Goal: Information Seeking & Learning: Learn about a topic

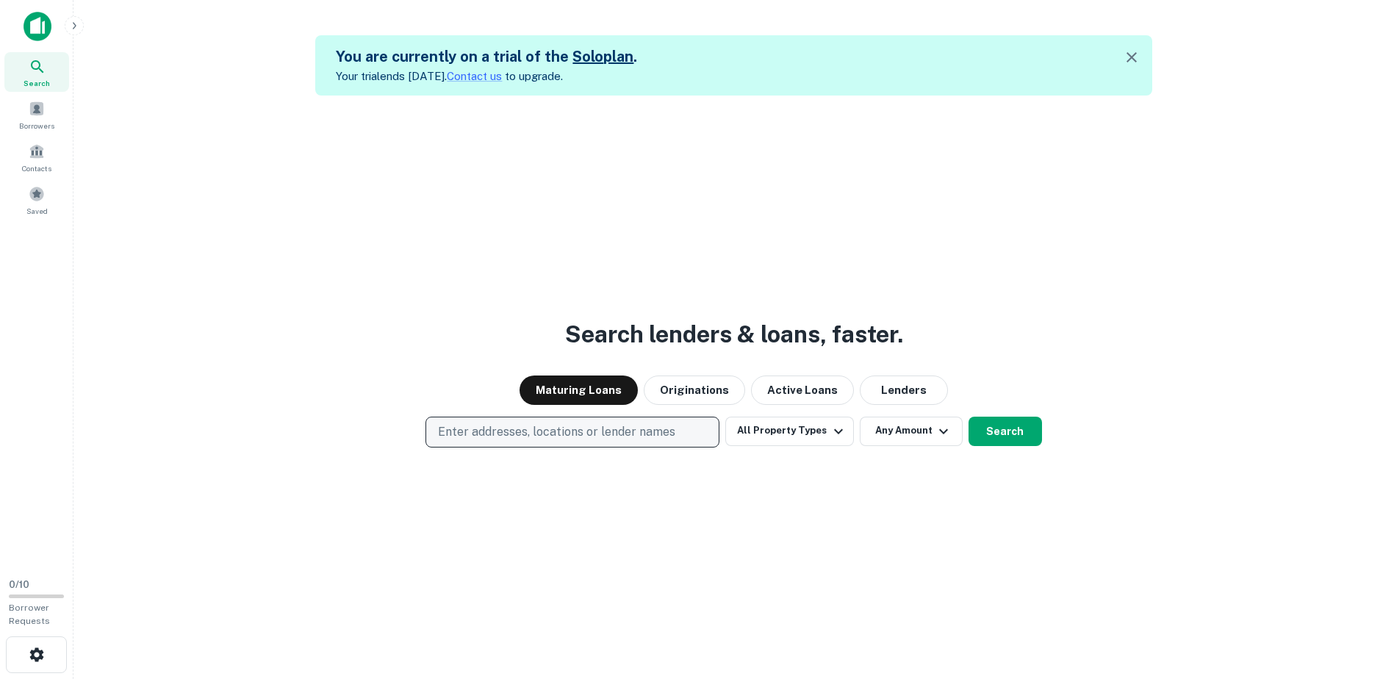
click at [482, 436] on p "Enter addresses, locations or lender names" at bounding box center [556, 432] width 237 height 18
type input "**********"
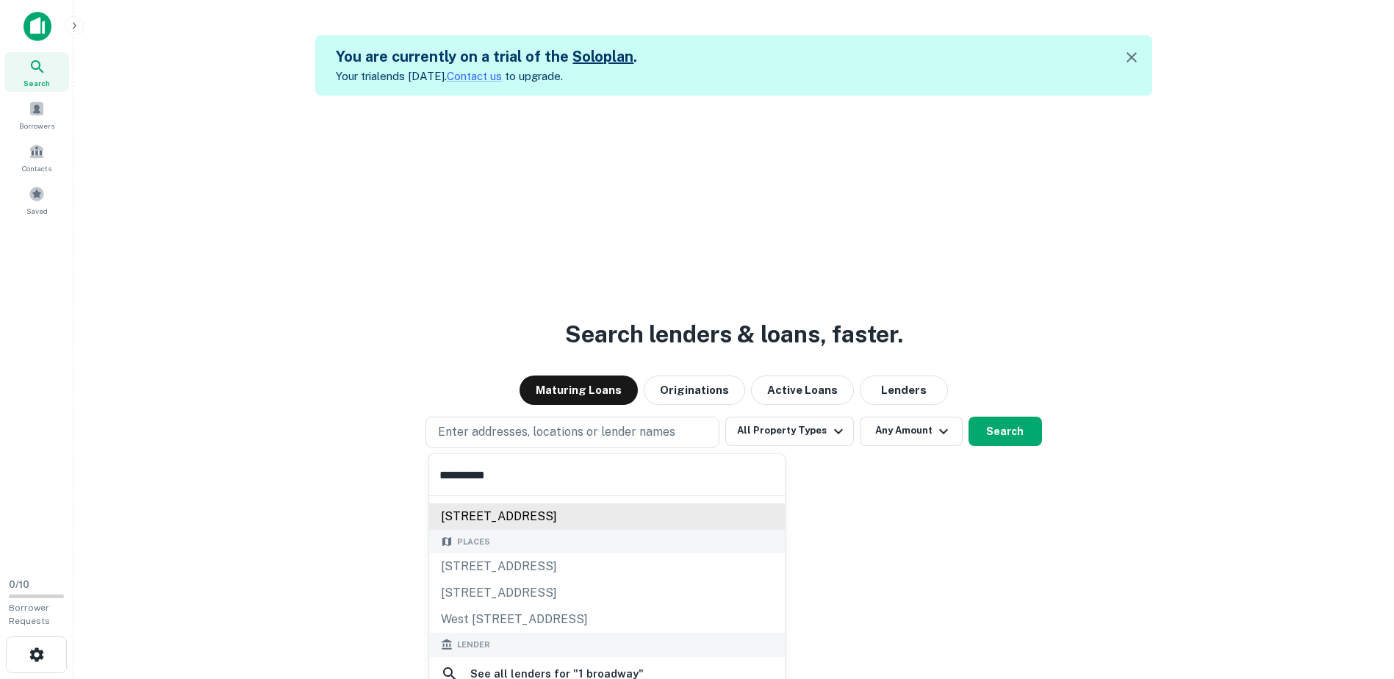
scroll to position [73, 0]
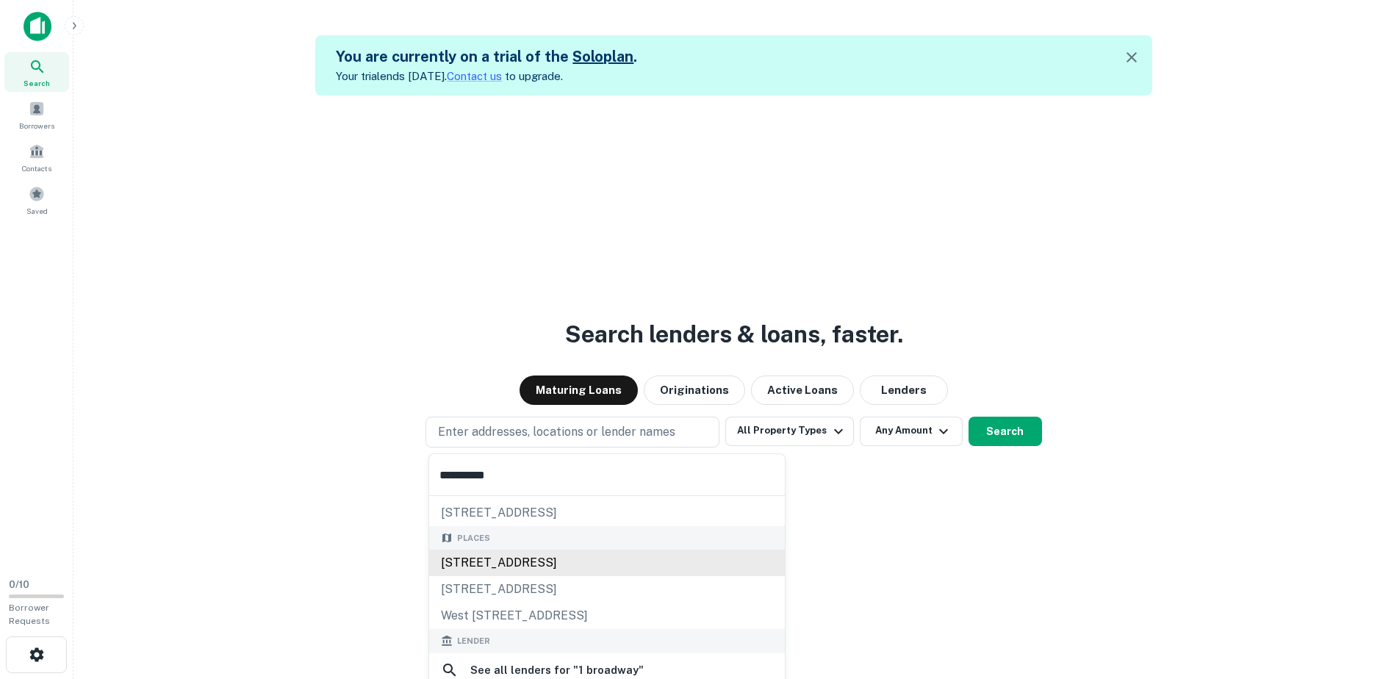
click at [591, 563] on div "[STREET_ADDRESS]" at bounding box center [607, 563] width 356 height 26
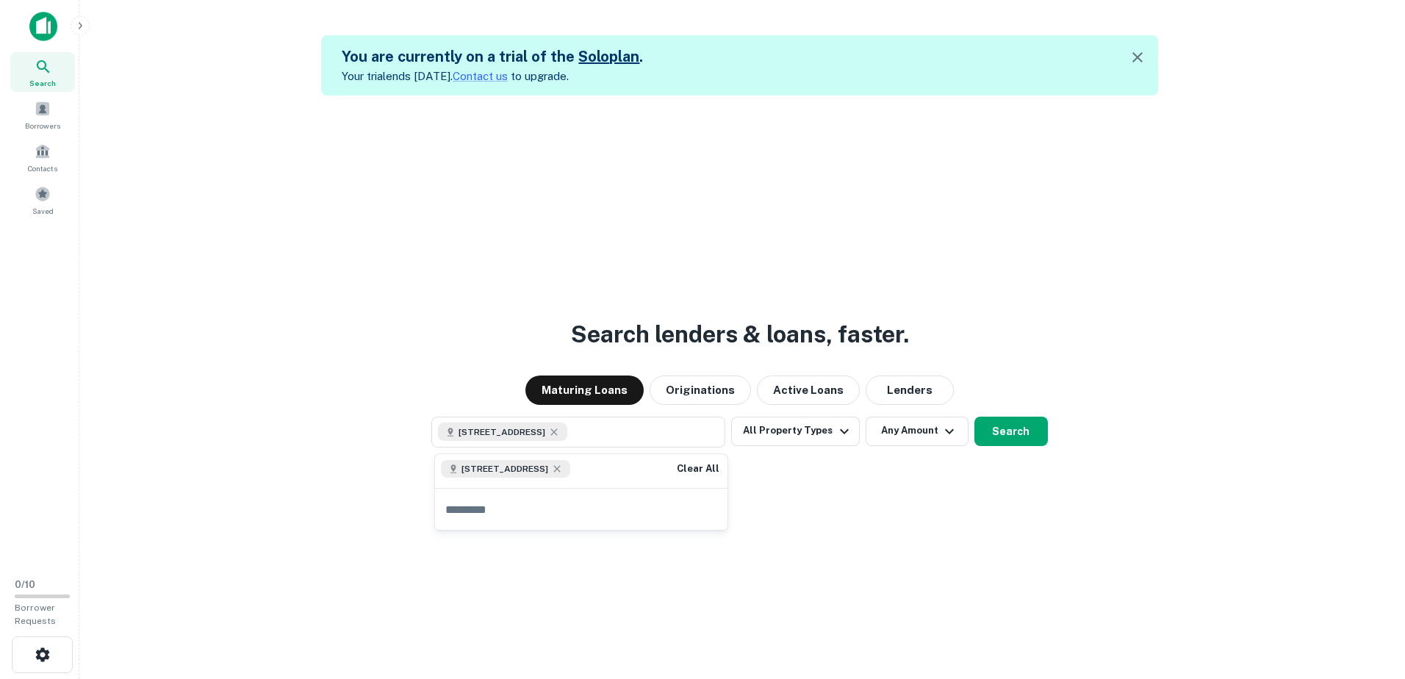
scroll to position [0, 0]
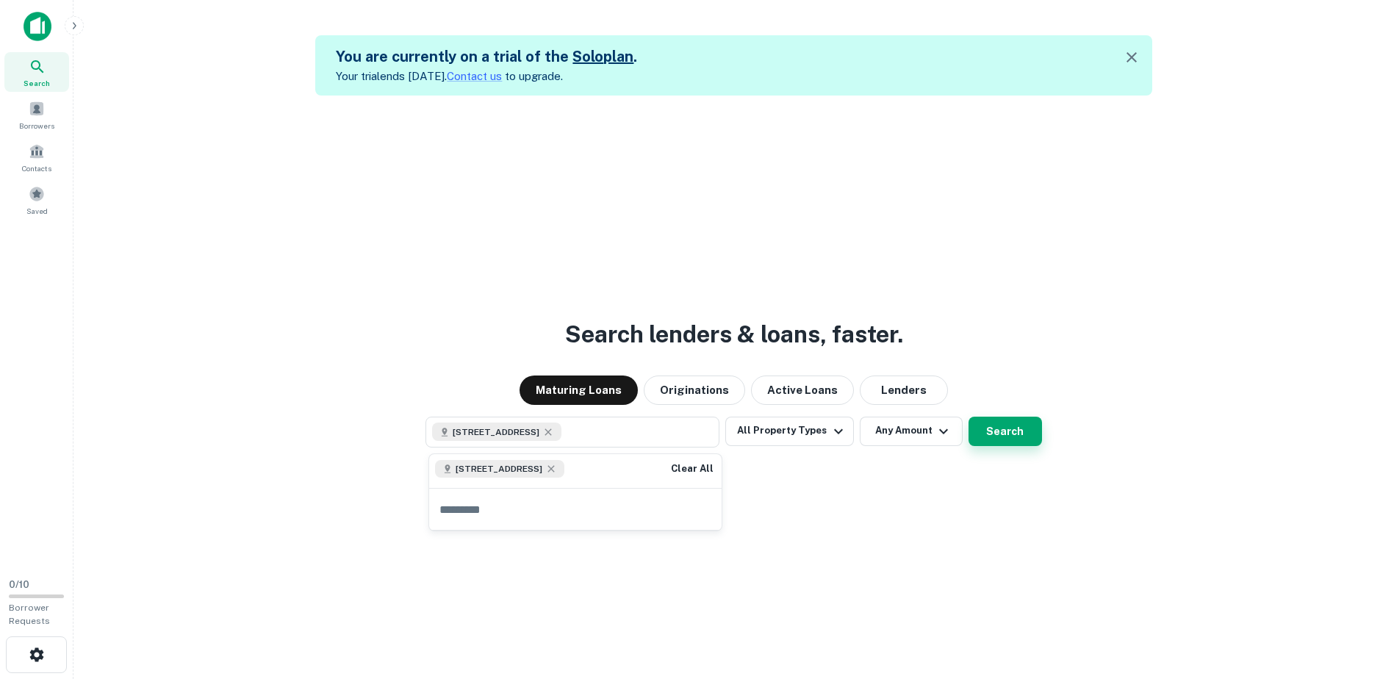
click at [999, 430] on button "Search" at bounding box center [1004, 431] width 73 height 29
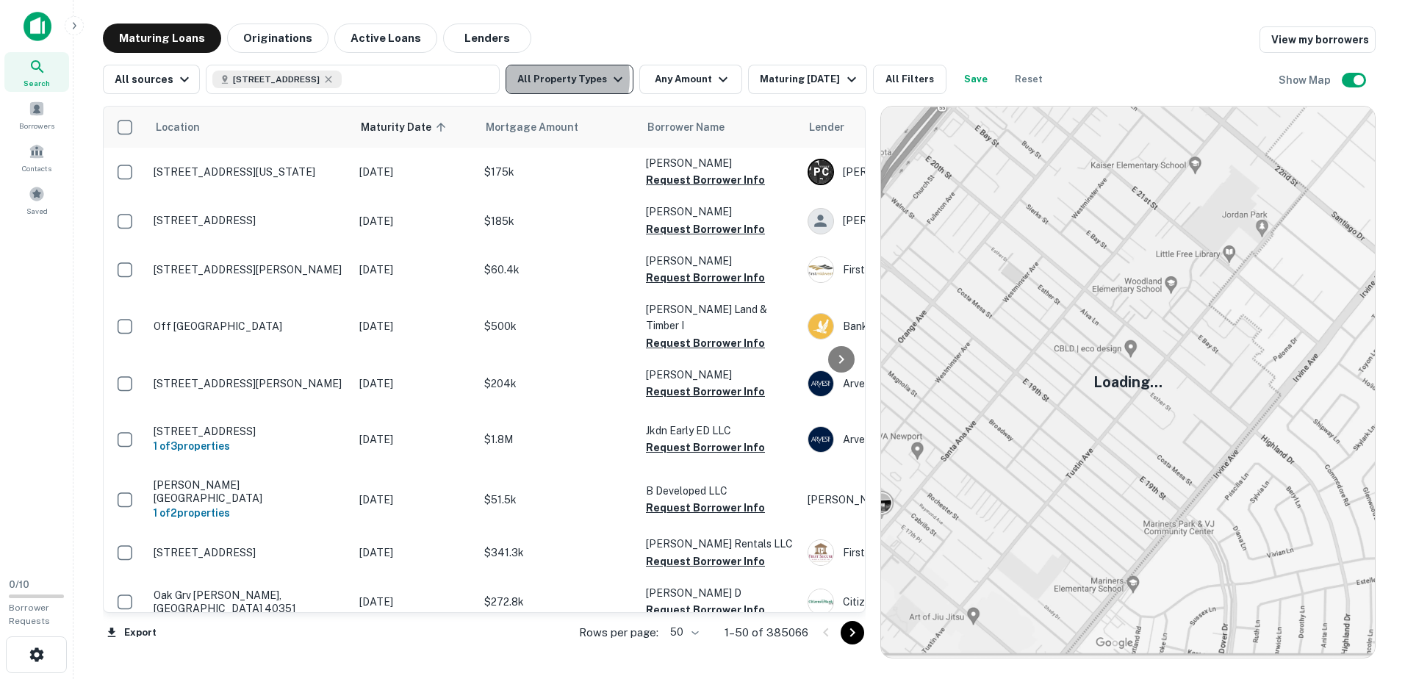
click at [539, 78] on button "All Property Types" at bounding box center [569, 79] width 128 height 29
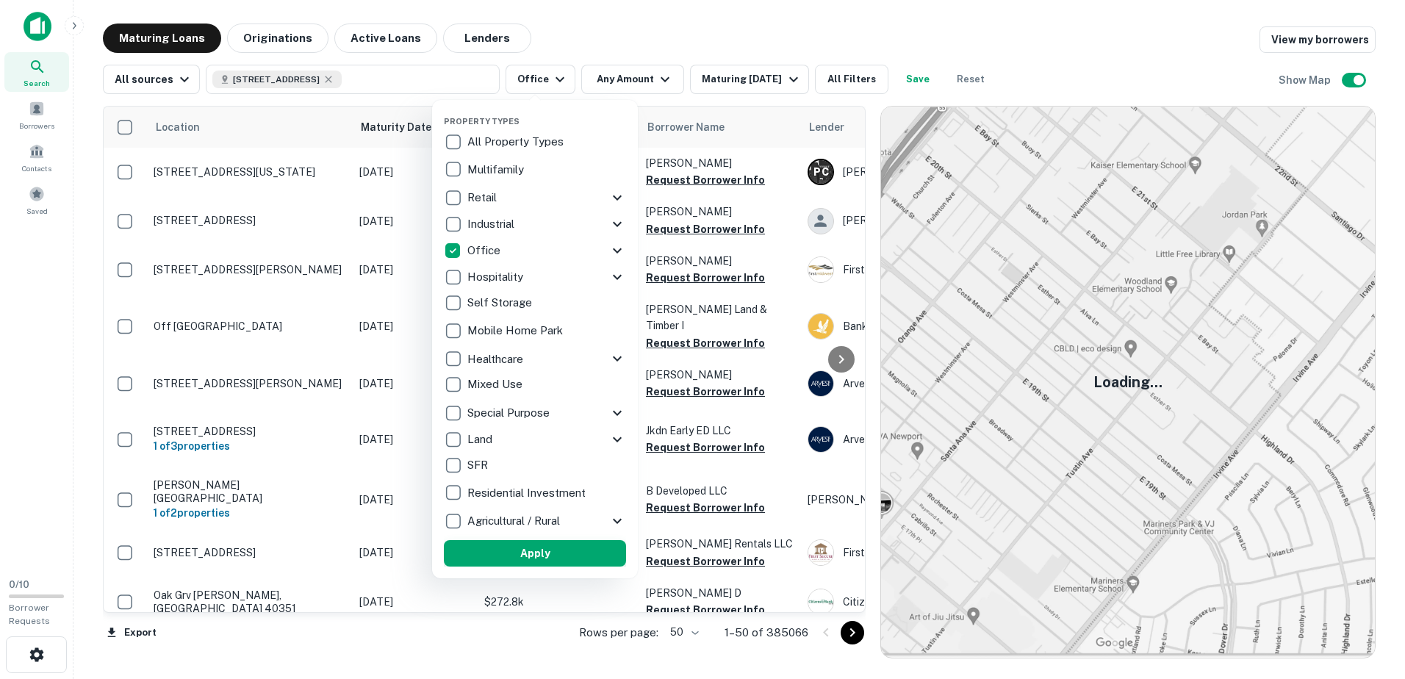
click at [522, 557] on button "Apply" at bounding box center [535, 553] width 182 height 26
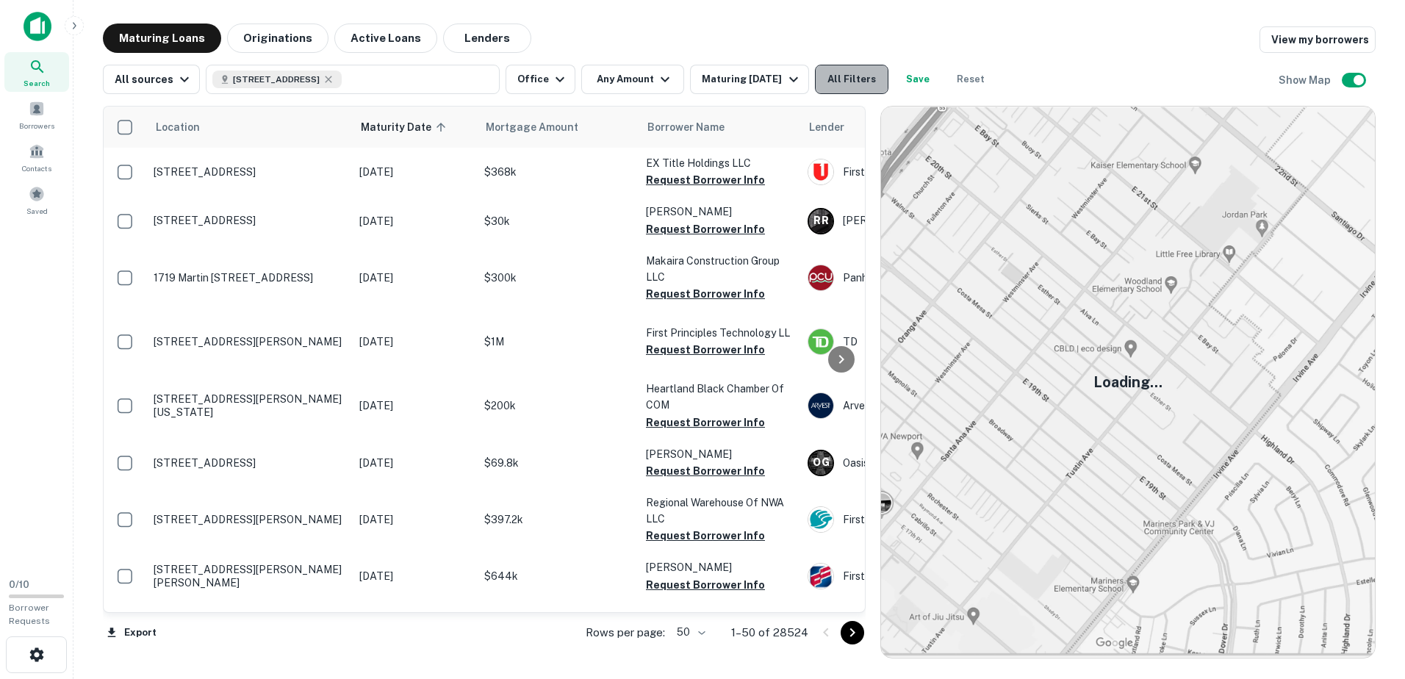
click at [846, 86] on button "All Filters" at bounding box center [851, 79] width 73 height 29
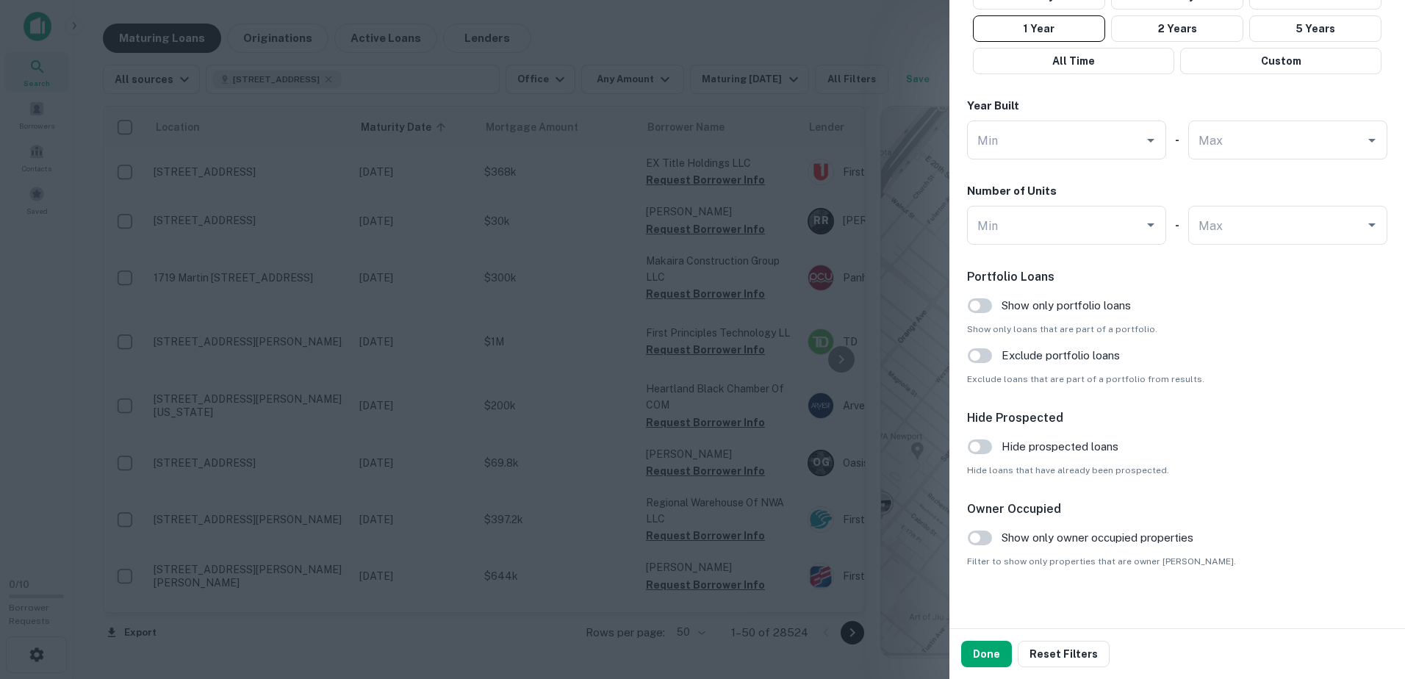
scroll to position [1297, 0]
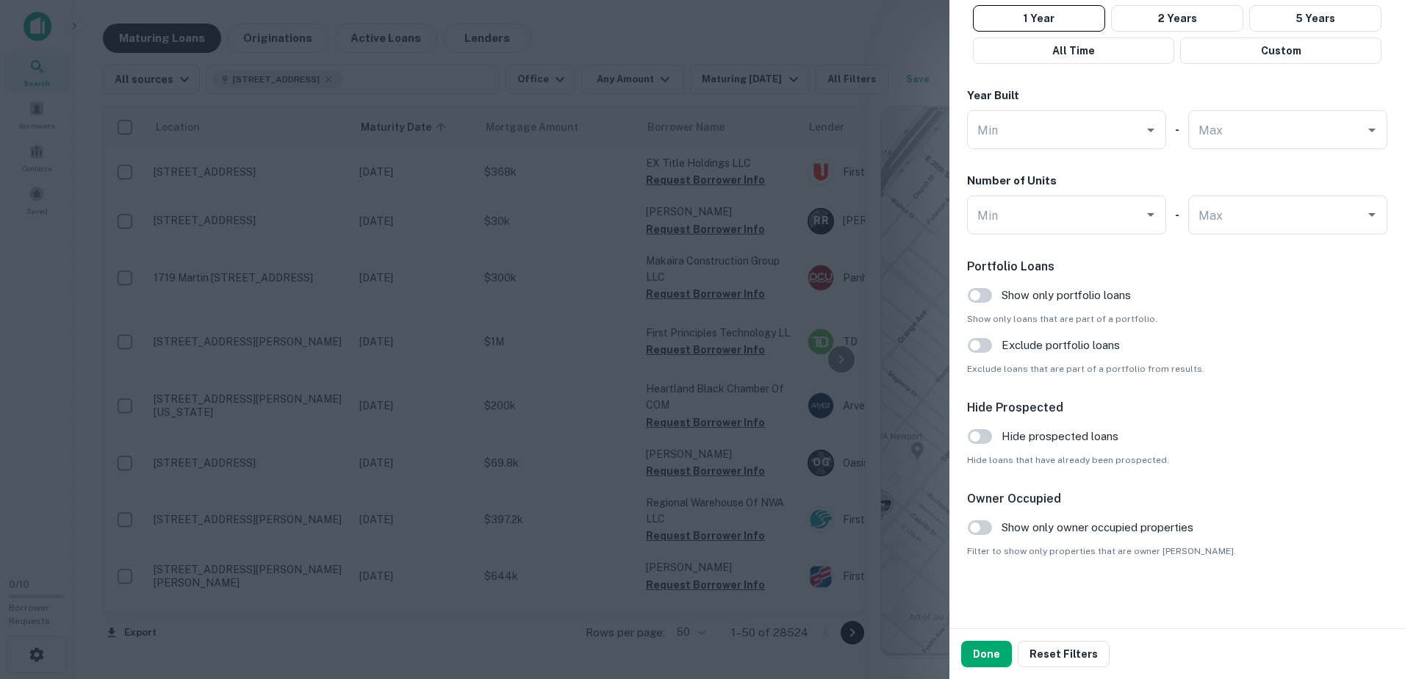
click at [981, 652] on button "Done" at bounding box center [986, 654] width 51 height 26
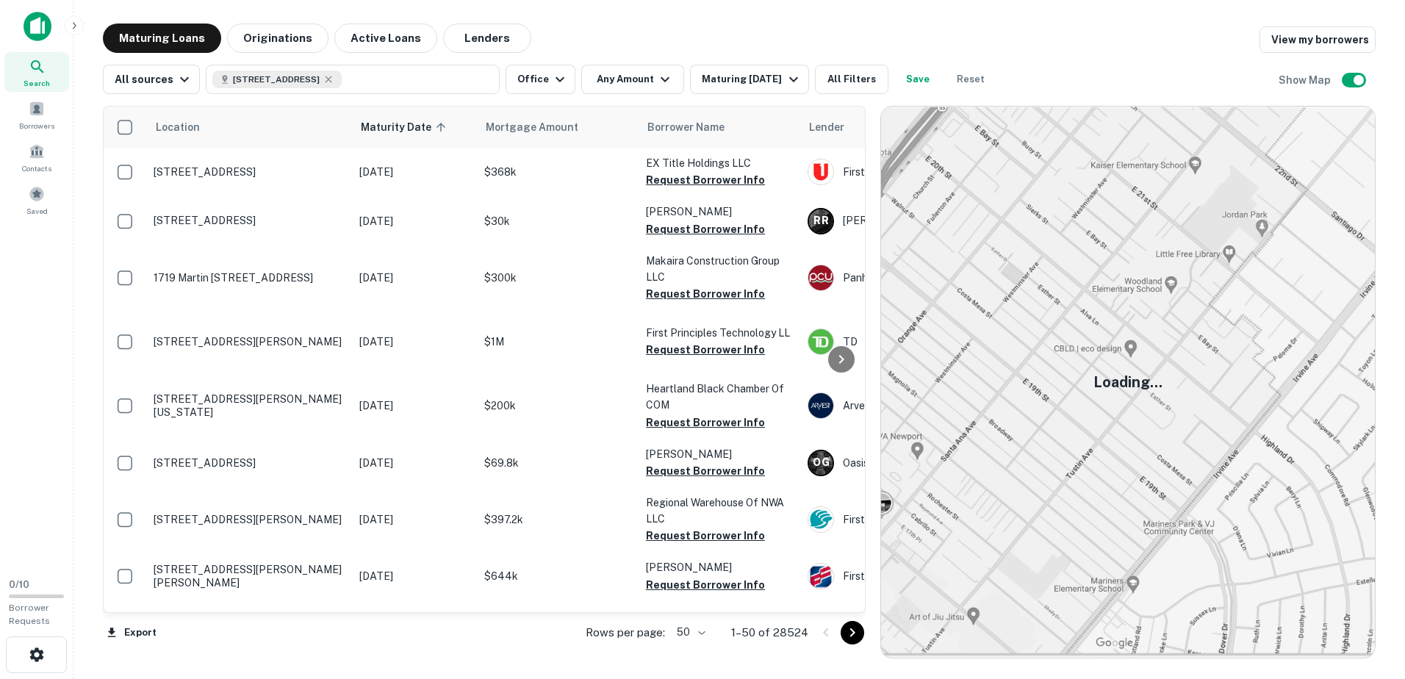
click at [1163, 433] on img at bounding box center [1128, 382] width 494 height 551
